Goal: Transaction & Acquisition: Book appointment/travel/reservation

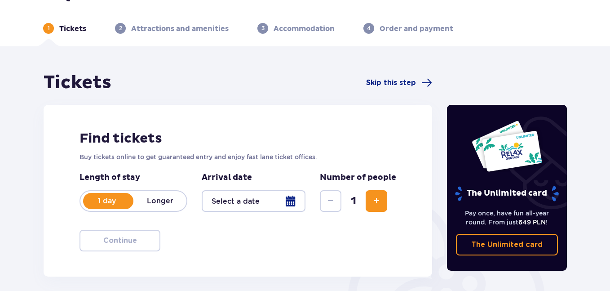
scroll to position [25, 0]
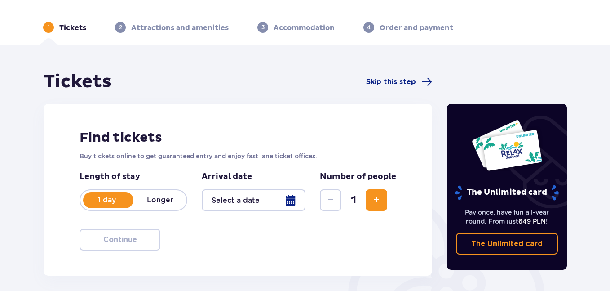
click at [289, 199] on div at bounding box center [254, 200] width 104 height 22
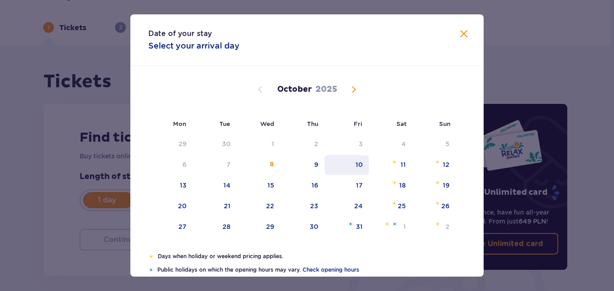
click at [337, 167] on div "10" at bounding box center [346, 165] width 44 height 20
click at [348, 166] on div "10" at bounding box center [346, 165] width 44 height 20
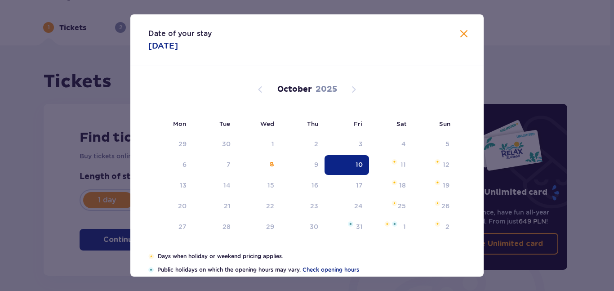
type input "[DATE]"
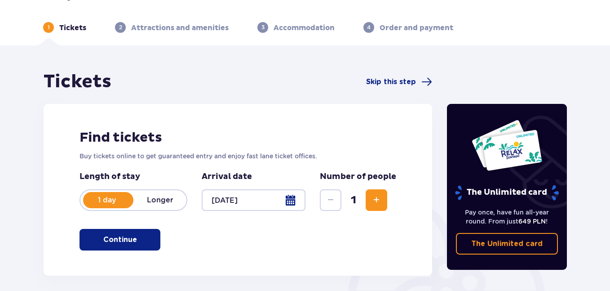
click at [148, 232] on button "Continue" at bounding box center [119, 240] width 81 height 22
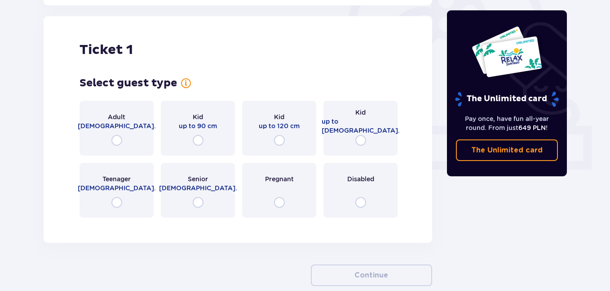
scroll to position [300, 0]
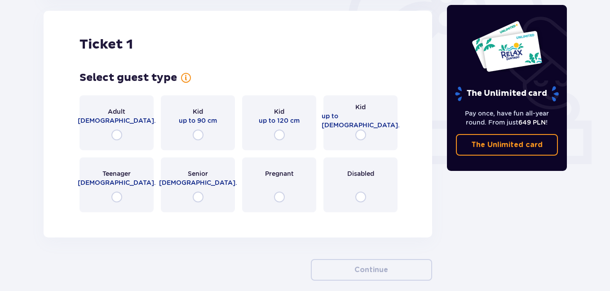
click at [124, 137] on div "Adult [DEMOGRAPHIC_DATA]." at bounding box center [116, 122] width 74 height 55
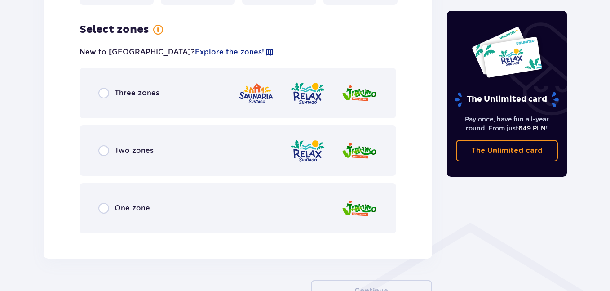
scroll to position [506, 0]
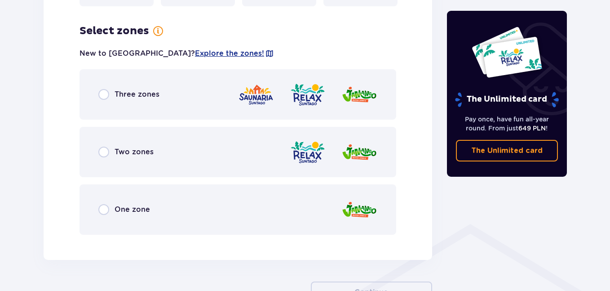
click at [103, 213] on input "radio" at bounding box center [103, 209] width 11 height 11
radio input "true"
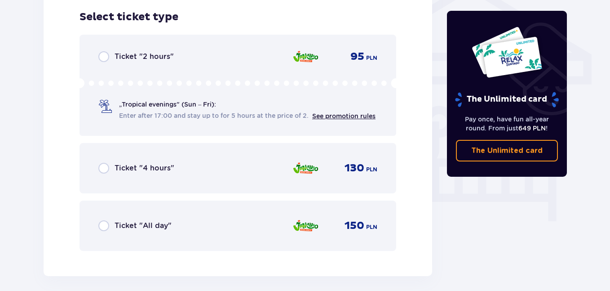
scroll to position [748, 0]
click at [100, 225] on input "radio" at bounding box center [103, 225] width 11 height 11
radio input "true"
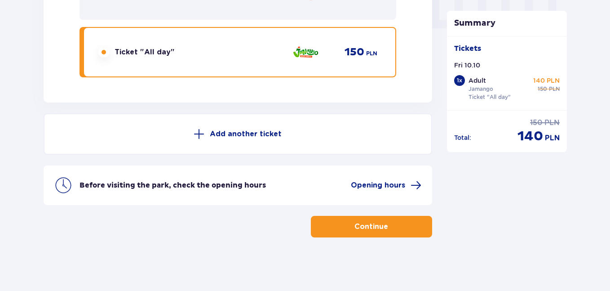
scroll to position [922, 0]
click at [368, 230] on p "Continue" at bounding box center [371, 226] width 34 height 10
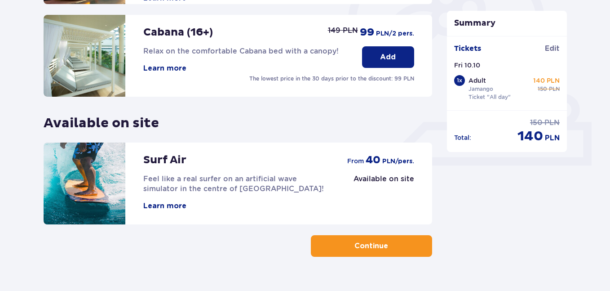
scroll to position [318, 0]
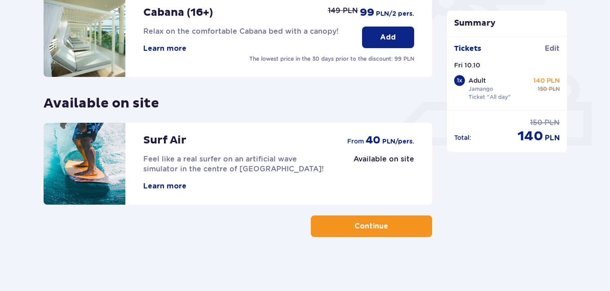
click at [368, 230] on p "Continue" at bounding box center [371, 226] width 34 height 10
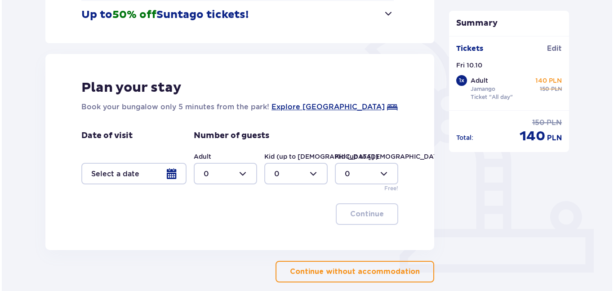
scroll to position [196, 0]
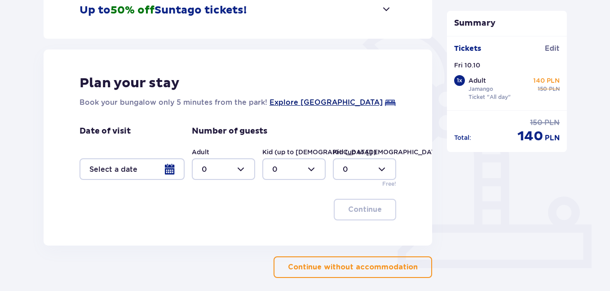
click at [292, 101] on span "Explore [GEOGRAPHIC_DATA]" at bounding box center [325, 102] width 113 height 11
